Goal: Task Accomplishment & Management: Manage account settings

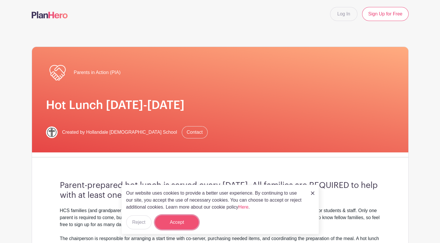
click at [172, 219] on button "Accept" at bounding box center [177, 222] width 44 height 14
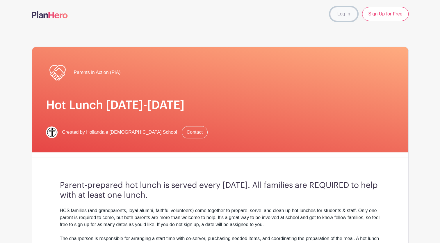
click at [345, 14] on link "Log In" at bounding box center [343, 14] width 27 height 14
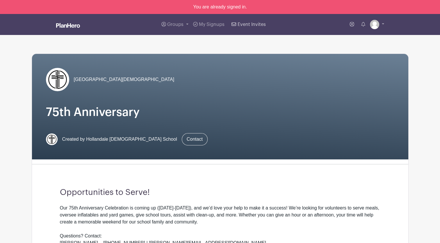
click at [241, 25] on span "Event Invites" at bounding box center [252, 24] width 28 height 5
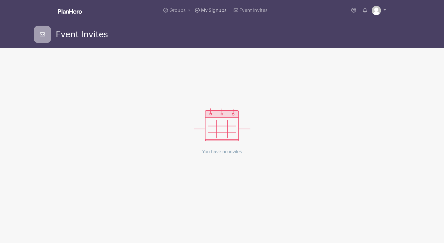
click at [213, 13] on span "My Signups" at bounding box center [214, 10] width 26 height 5
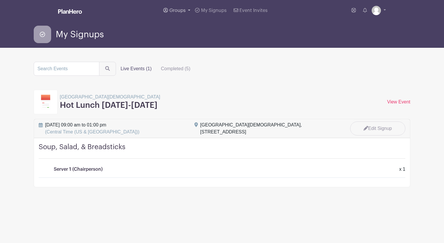
click at [178, 9] on span "Groups" at bounding box center [178, 10] width 16 height 5
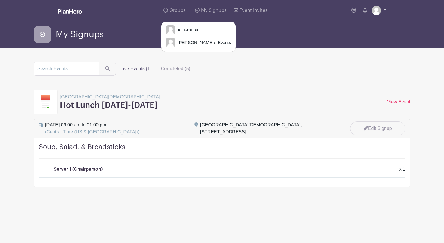
click at [385, 9] on link at bounding box center [379, 10] width 14 height 9
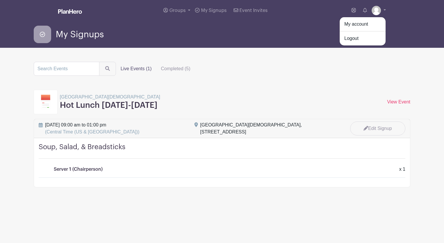
click at [242, 28] on div "My Signups" at bounding box center [222, 34] width 377 height 17
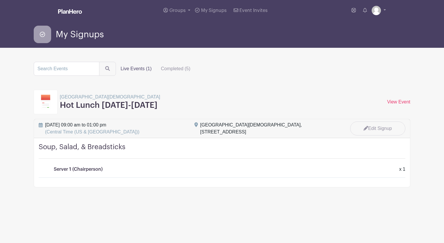
click at [137, 68] on label "Live Events (1)" at bounding box center [136, 69] width 40 height 12
click at [0, 0] on input "Live Events (1)" at bounding box center [0, 0] width 0 height 0
click at [392, 100] on link "View Event" at bounding box center [398, 101] width 23 height 5
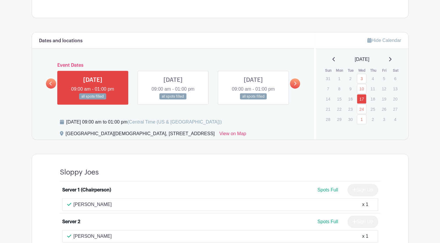
scroll to position [320, 0]
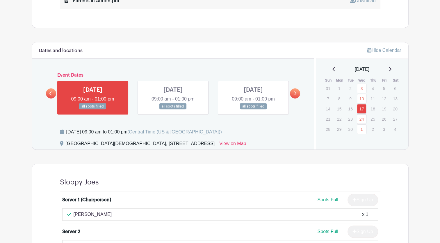
click at [295, 95] on link at bounding box center [295, 93] width 10 height 10
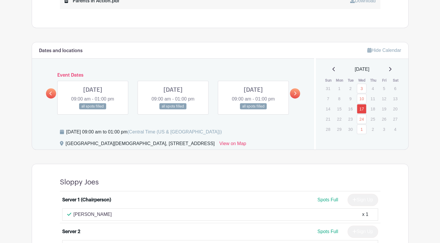
click at [295, 95] on link at bounding box center [295, 93] width 10 height 10
click at [93, 109] on link at bounding box center [93, 109] width 0 height 0
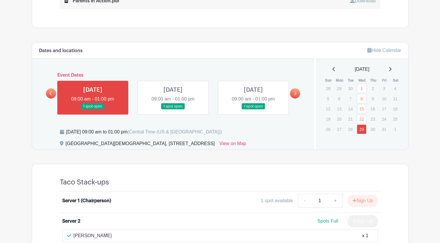
click at [173, 109] on link at bounding box center [173, 109] width 0 height 0
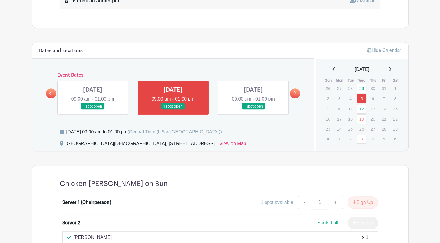
click at [253, 109] on link at bounding box center [253, 109] width 0 height 0
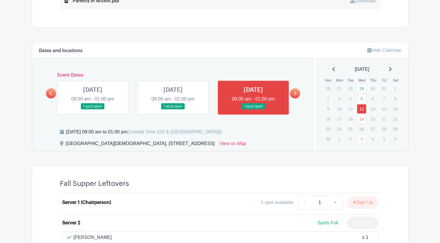
click at [293, 90] on link at bounding box center [295, 93] width 10 height 10
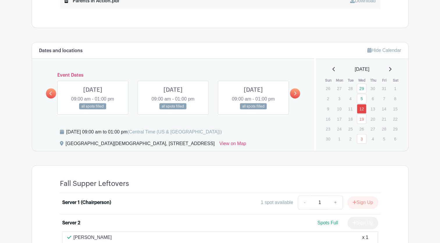
click at [293, 90] on link at bounding box center [295, 93] width 10 height 10
click at [173, 109] on link at bounding box center [173, 109] width 0 height 0
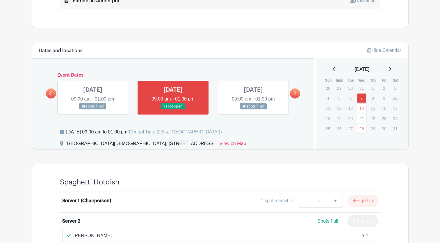
click at [296, 91] on icon at bounding box center [295, 93] width 3 height 4
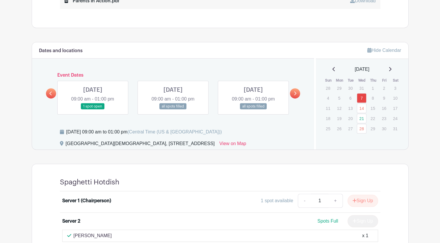
click at [93, 109] on link at bounding box center [93, 109] width 0 height 0
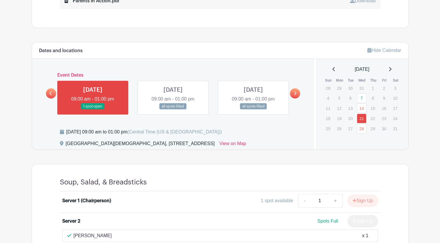
click at [293, 94] on link at bounding box center [295, 93] width 10 height 10
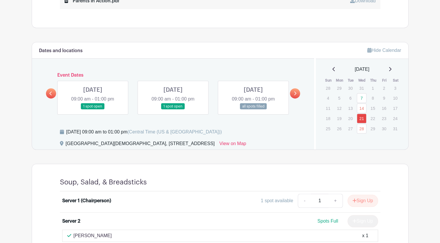
click at [93, 109] on link at bounding box center [93, 109] width 0 height 0
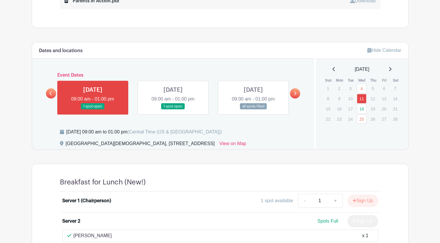
click at [173, 109] on link at bounding box center [173, 109] width 0 height 0
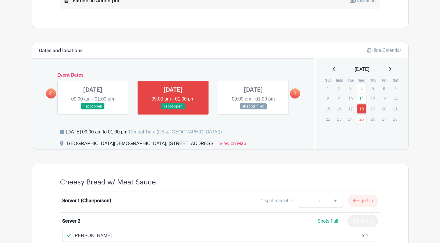
click at [93, 109] on link at bounding box center [93, 109] width 0 height 0
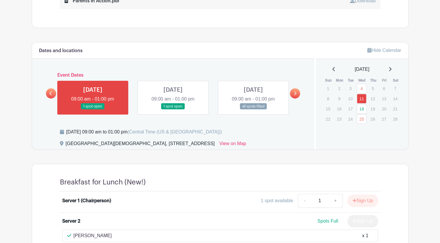
click at [294, 94] on icon at bounding box center [295, 93] width 3 height 4
